Goal: Find specific page/section

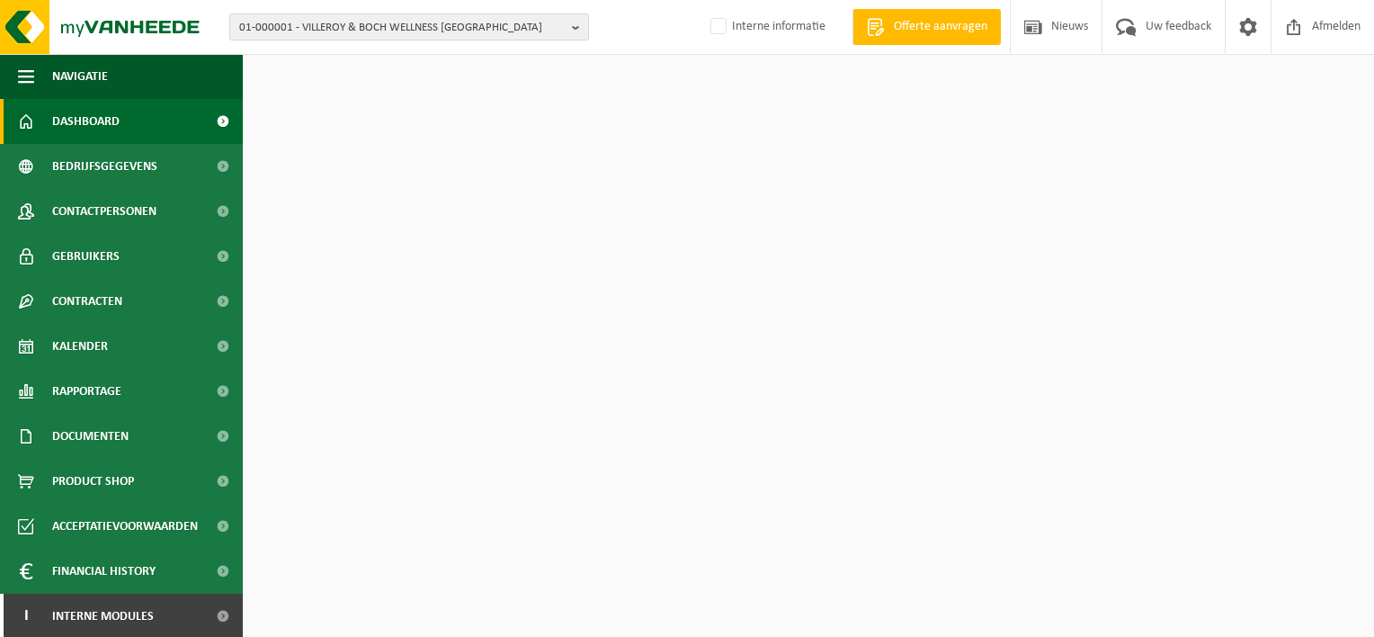
click at [401, 31] on span "01-000001 - VILLEROY & BOCH WELLNESS NV" at bounding box center [402, 27] width 326 height 27
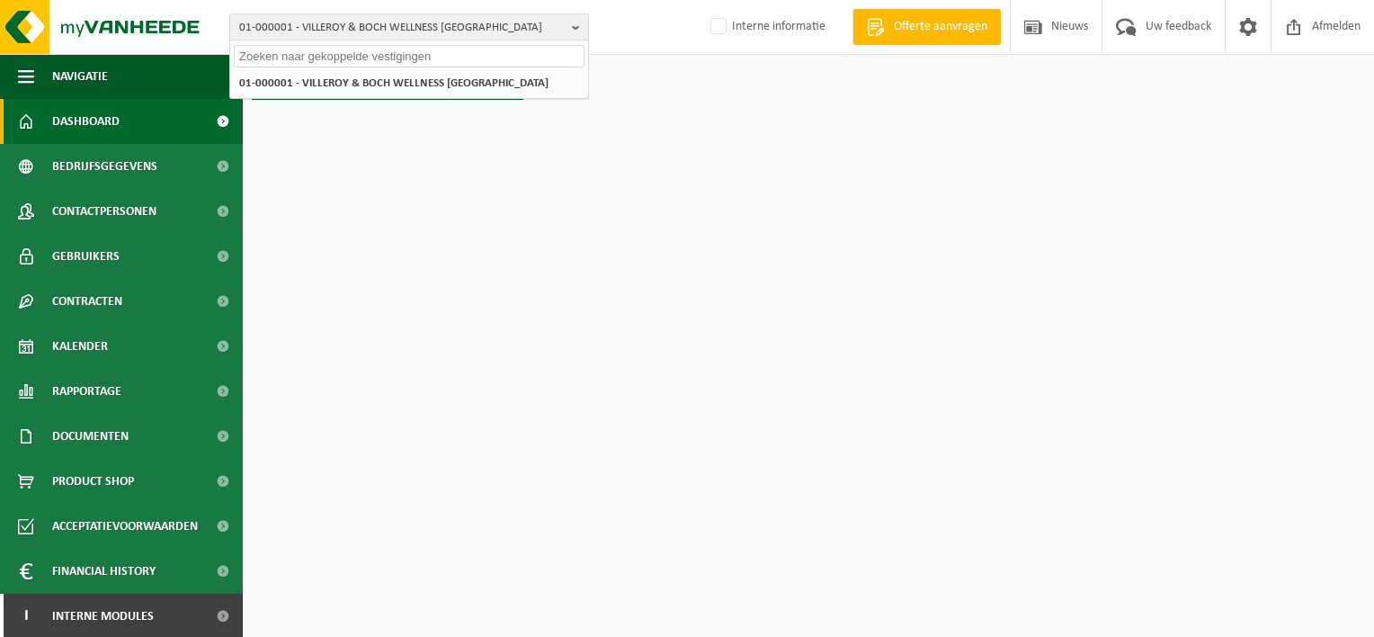
click at [374, 54] on input "text" at bounding box center [409, 56] width 351 height 22
paste input "01-050383"
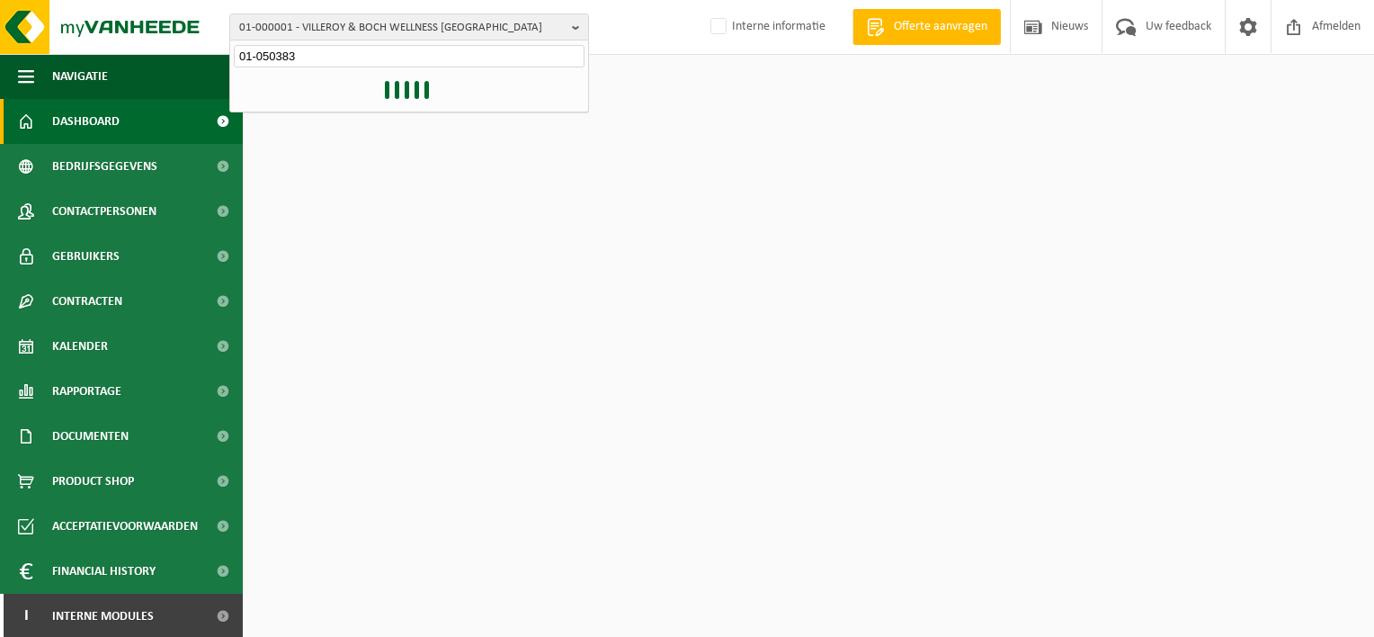
type input "01-050383"
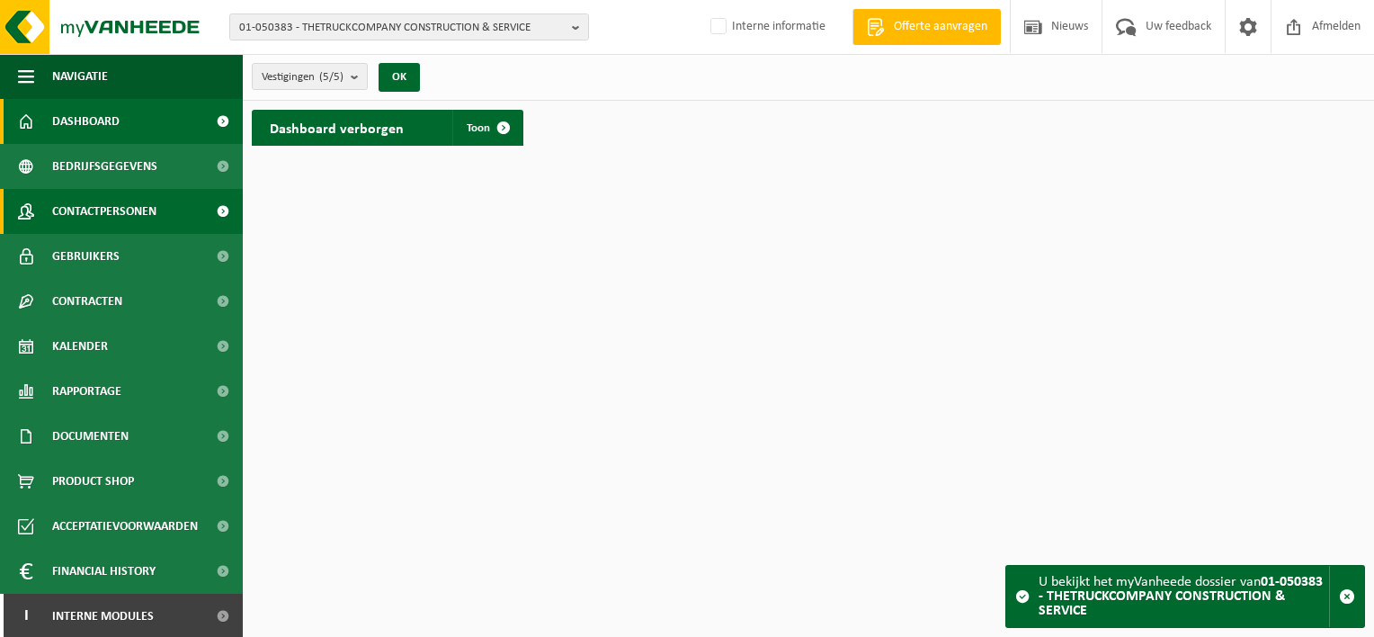
click at [97, 210] on span "Contactpersonen" at bounding box center [104, 211] width 104 height 45
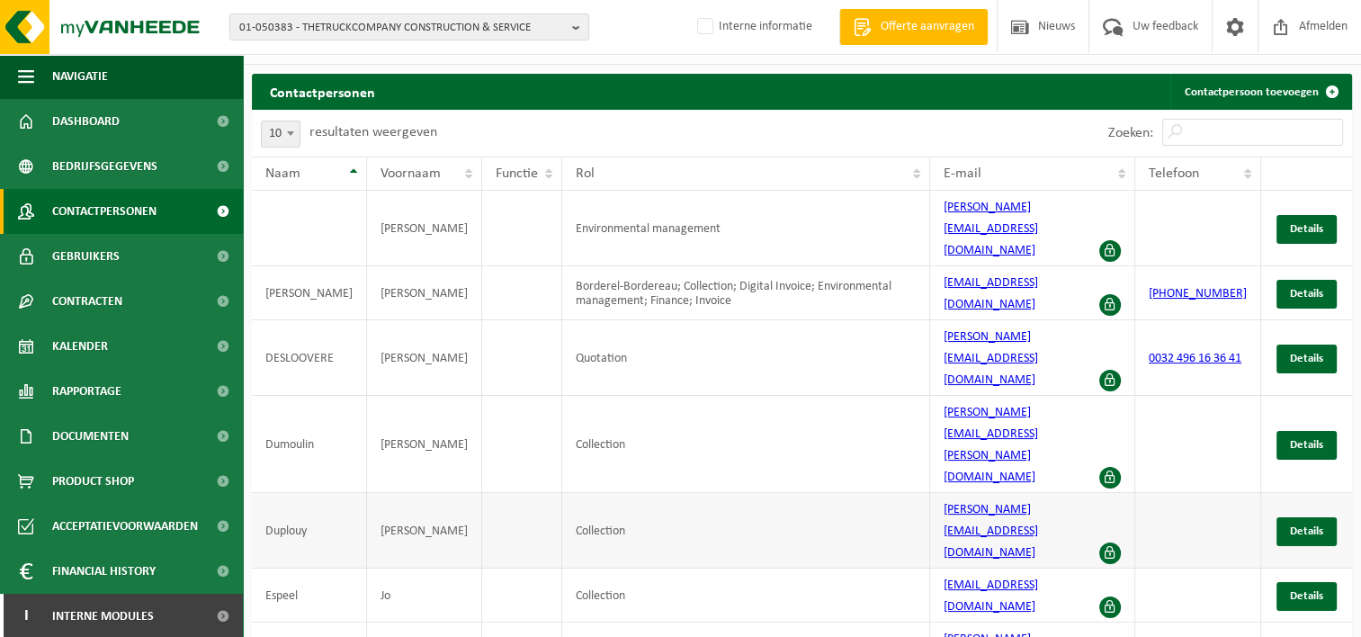
scroll to position [57, 0]
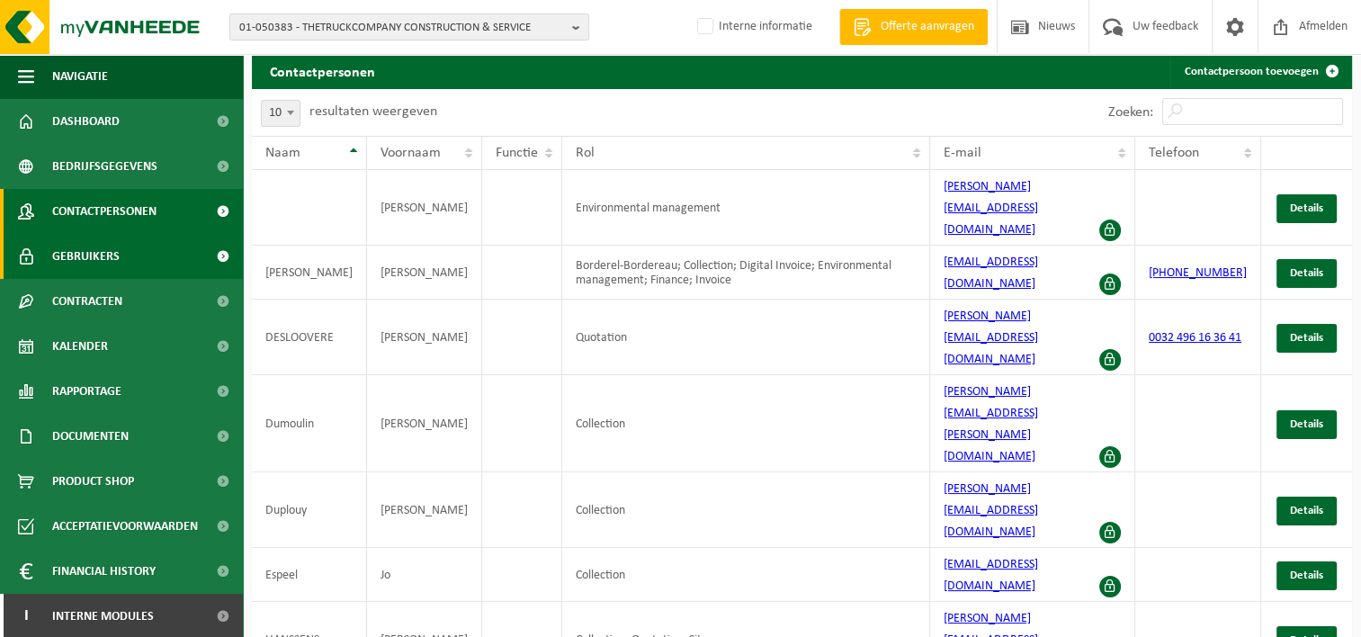
click at [72, 273] on span "Gebruikers" at bounding box center [85, 256] width 67 height 45
